Goal: Task Accomplishment & Management: Manage account settings

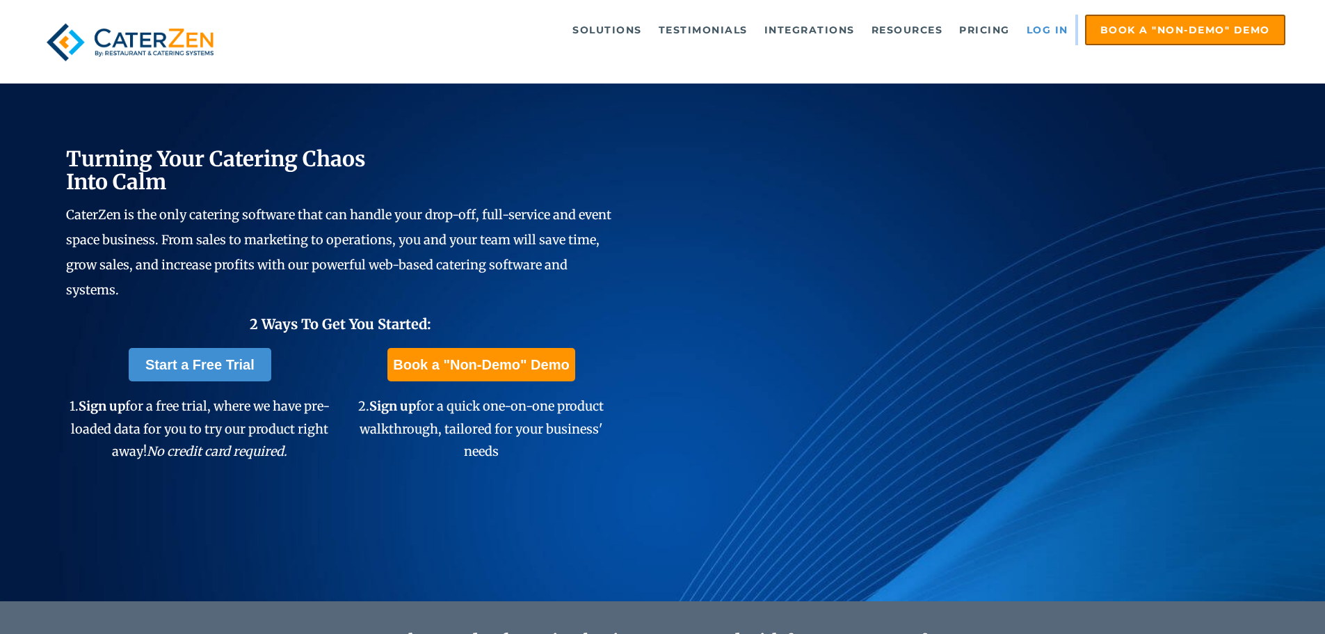
click at [1053, 32] on link "Log in" at bounding box center [1048, 30] width 56 height 28
click at [1046, 34] on link "Log in" at bounding box center [1048, 30] width 56 height 28
click at [1060, 31] on link "Log in" at bounding box center [1048, 30] width 56 height 28
drag, startPoint x: 1045, startPoint y: 31, endPoint x: 951, endPoint y: 43, distance: 94.7
click at [1044, 31] on link "Log in" at bounding box center [1048, 30] width 56 height 28
